Goal: Information Seeking & Learning: Learn about a topic

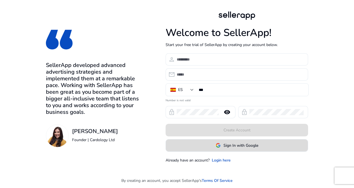
click at [261, 144] on span at bounding box center [237, 144] width 142 height 13
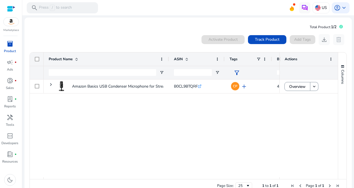
click at [13, 8] on div at bounding box center [11, 9] width 8 height 6
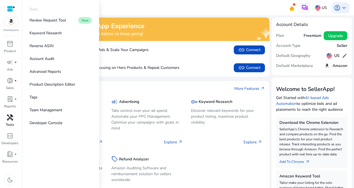
click at [10, 118] on span "handyman" at bounding box center [10, 117] width 7 height 7
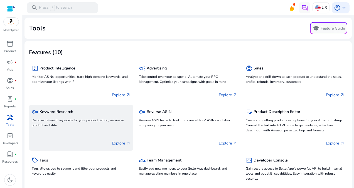
click at [87, 121] on p "Discover relevant keywords for your product listing, maximize product visibility" at bounding box center [81, 122] width 99 height 10
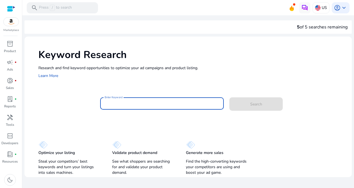
click at [144, 104] on input "Enter Keyword" at bounding box center [162, 103] width 115 height 6
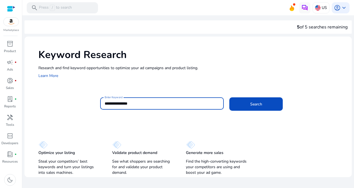
type input "**********"
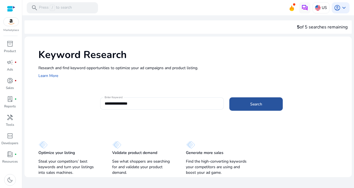
click at [246, 105] on span at bounding box center [255, 103] width 53 height 13
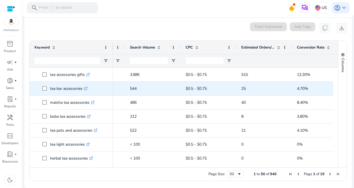
scroll to position [0, 131]
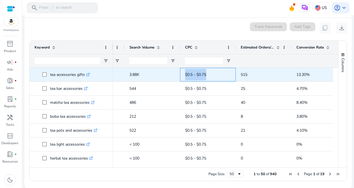
drag, startPoint x: 184, startPoint y: 73, endPoint x: 208, endPoint y: 71, distance: 23.8
click at [208, 71] on div "$0.5 - $0.75" at bounding box center [208, 75] width 56 height 14
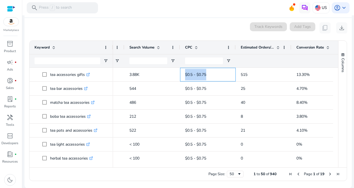
copy span "$0.5 - $0.75"
